Goal: Navigation & Orientation: Find specific page/section

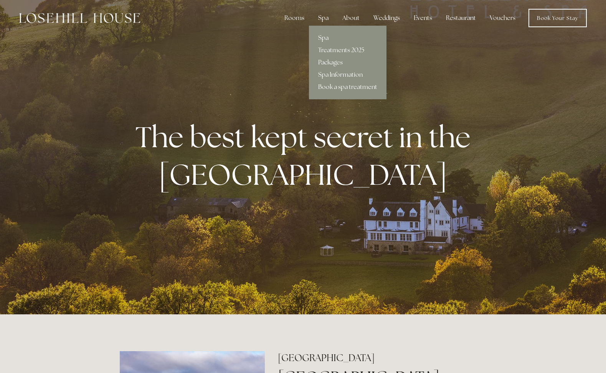
scroll to position [1, 0]
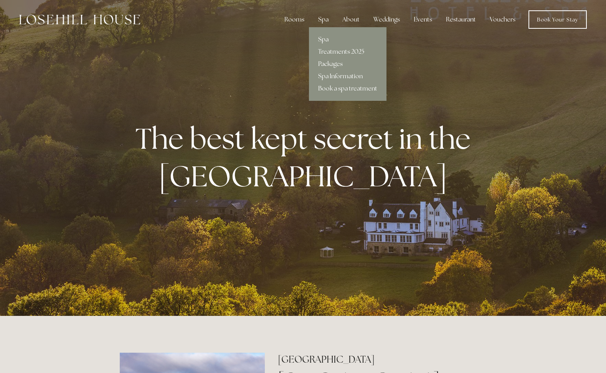
click at [327, 38] on link "Spa" at bounding box center [348, 39] width 78 height 12
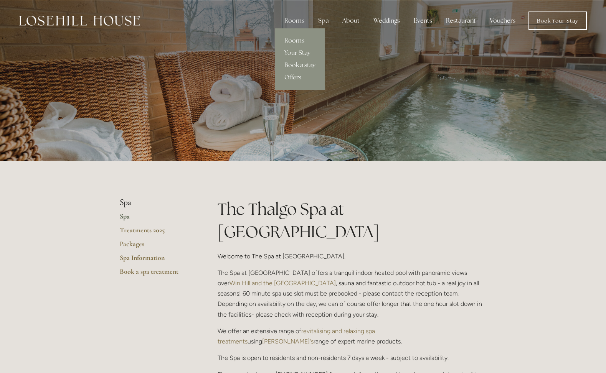
click at [299, 40] on link "Rooms" at bounding box center [300, 41] width 50 height 12
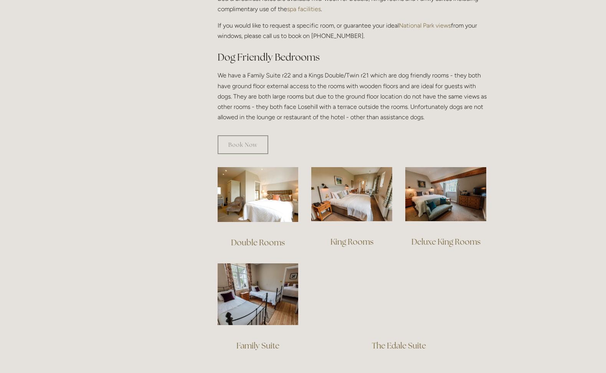
scroll to position [400, 0]
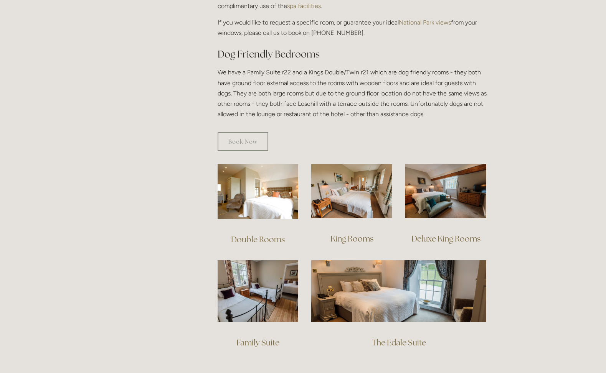
click at [354, 196] on img at bounding box center [351, 191] width 81 height 54
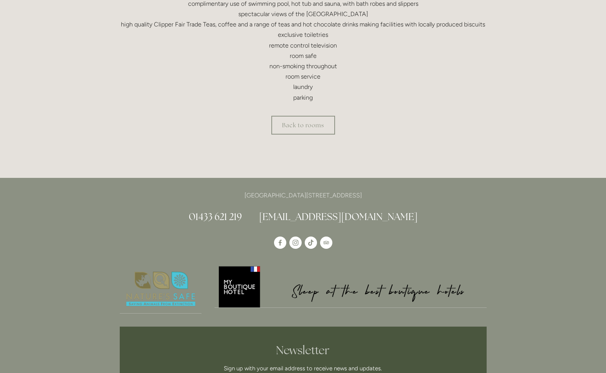
scroll to position [313, 0]
